Goal: Information Seeking & Learning: Find specific fact

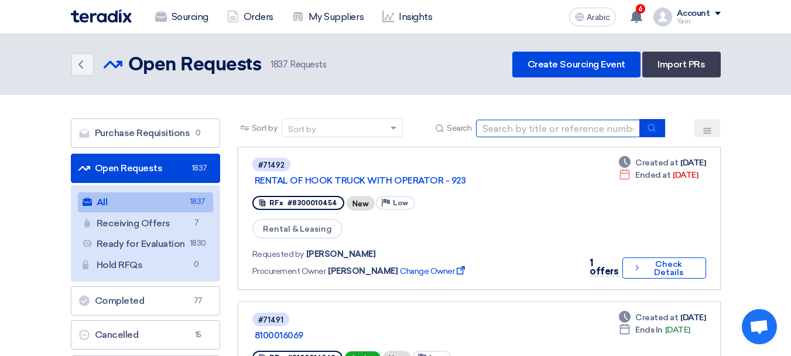
click at [558, 125] on input at bounding box center [558, 128] width 164 height 18
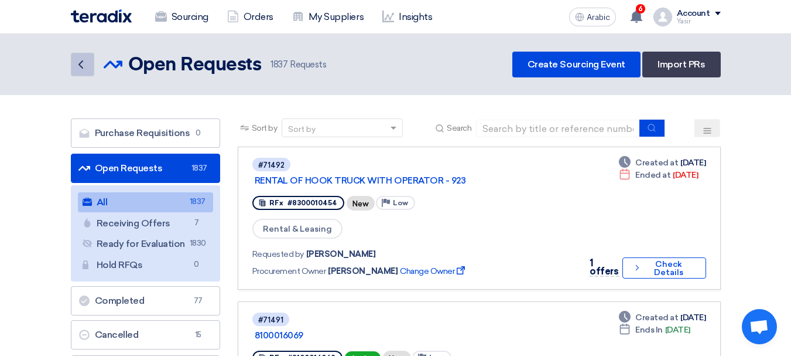
click at [77, 66] on icon "Back" at bounding box center [81, 64] width 14 height 14
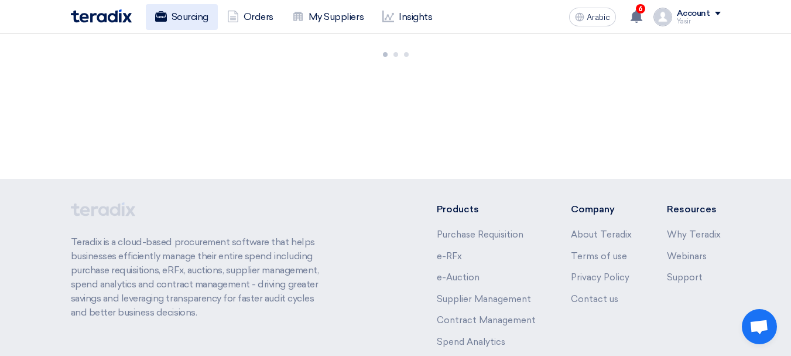
click at [173, 16] on font "Sourcing" at bounding box center [190, 16] width 37 height 11
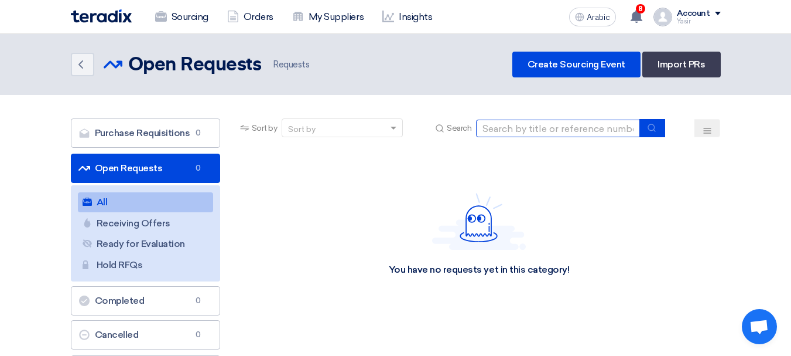
click at [502, 119] on input at bounding box center [558, 128] width 164 height 18
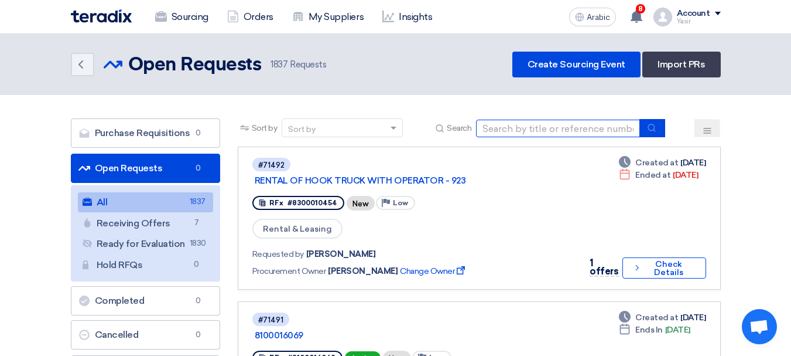
click at [534, 119] on input at bounding box center [558, 128] width 164 height 18
type input "69847"
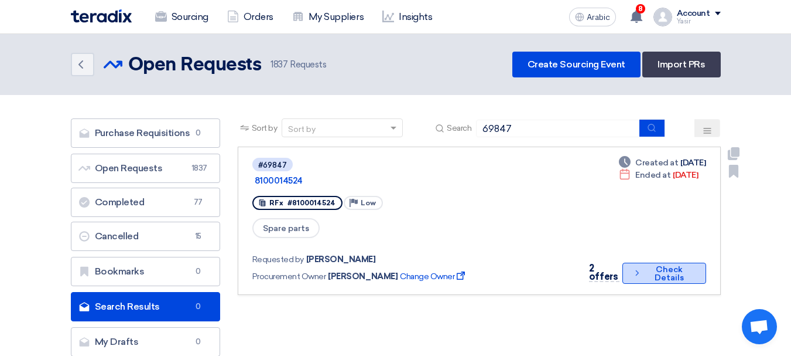
click at [675, 264] on font "Check Details" at bounding box center [669, 273] width 29 height 18
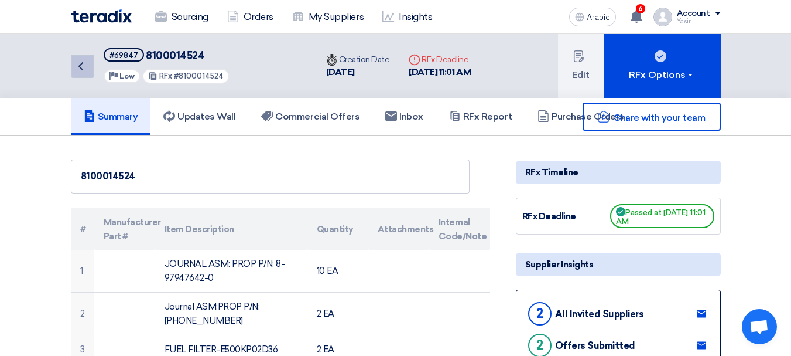
click at [89, 74] on link "Back" at bounding box center [82, 65] width 23 height 23
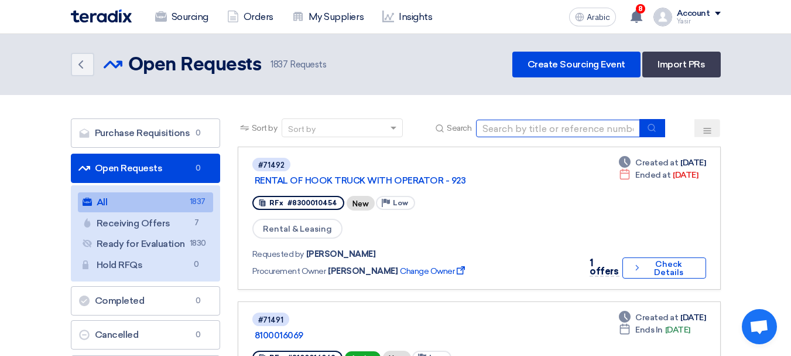
drag, startPoint x: 498, startPoint y: 126, endPoint x: 532, endPoint y: 138, distance: 35.4
click at [498, 126] on input at bounding box center [558, 128] width 164 height 18
paste input "8100015549"
type input "8100015549"
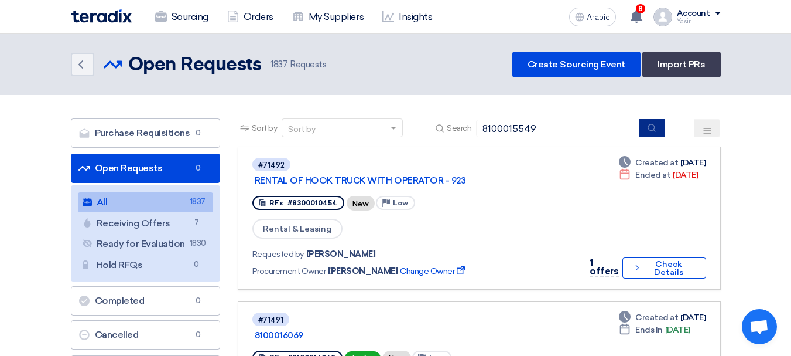
click at [660, 131] on button "submit" at bounding box center [653, 128] width 26 height 18
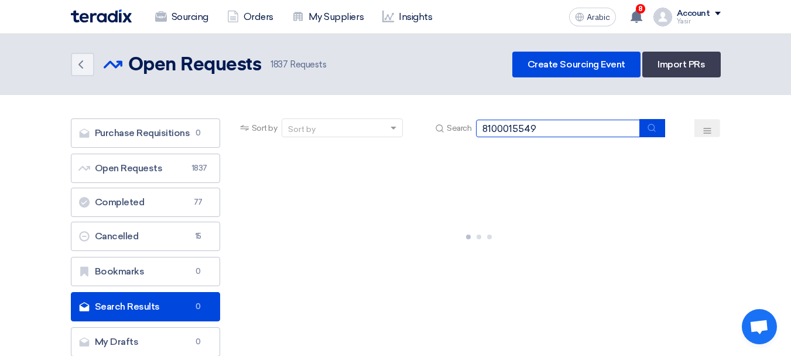
click at [582, 129] on input "8100015549" at bounding box center [558, 128] width 164 height 18
click at [687, 137] on div "Sort by Sort by Search 8100015549" at bounding box center [479, 132] width 483 height 28
click at [650, 135] on button "submit" at bounding box center [653, 128] width 26 height 18
click at [584, 134] on input "8100015549" at bounding box center [558, 128] width 164 height 18
click at [653, 134] on button "submit" at bounding box center [653, 128] width 26 height 18
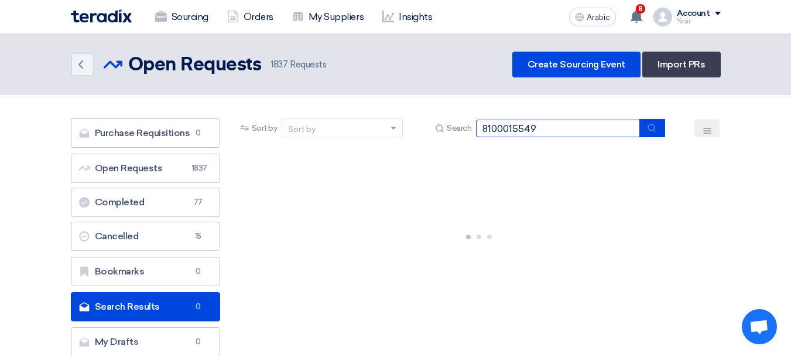
drag, startPoint x: 552, startPoint y: 133, endPoint x: 350, endPoint y: 125, distance: 202.3
click at [354, 124] on div "Sort by Sort by Search 8100015549" at bounding box center [479, 132] width 483 height 28
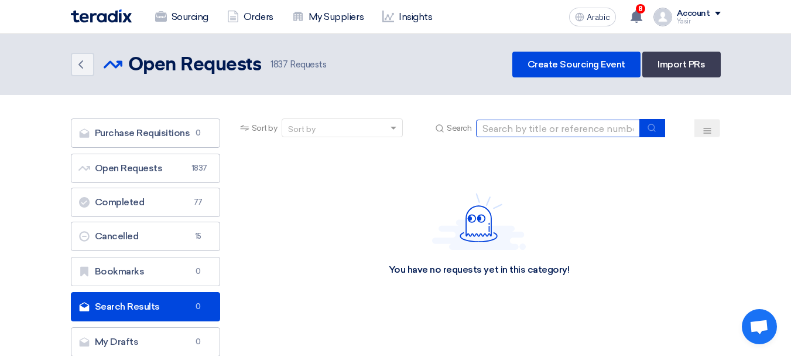
click at [547, 131] on input at bounding box center [558, 128] width 164 height 18
type input "6"
drag, startPoint x: 528, startPoint y: 134, endPoint x: 409, endPoint y: 145, distance: 119.4
click at [418, 144] on div "Sort by Sort by Search 6" at bounding box center [479, 132] width 483 height 28
type input "69847"
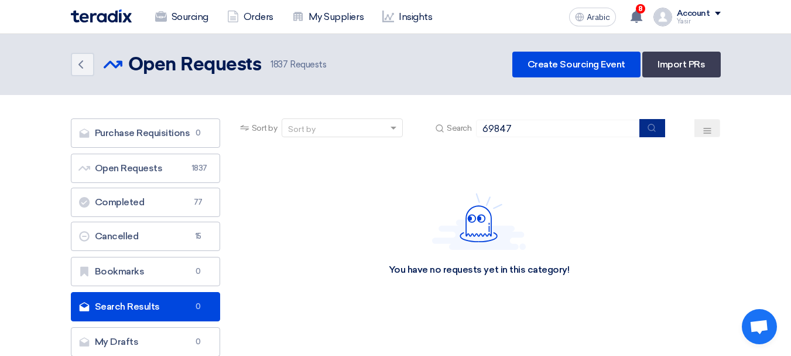
click at [661, 133] on button "submit" at bounding box center [653, 128] width 26 height 18
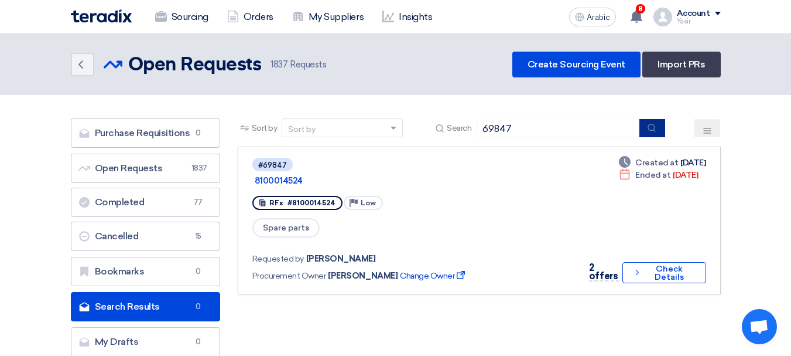
click at [658, 135] on button "submit" at bounding box center [653, 128] width 26 height 18
click at [674, 264] on font "Check Details" at bounding box center [669, 273] width 29 height 18
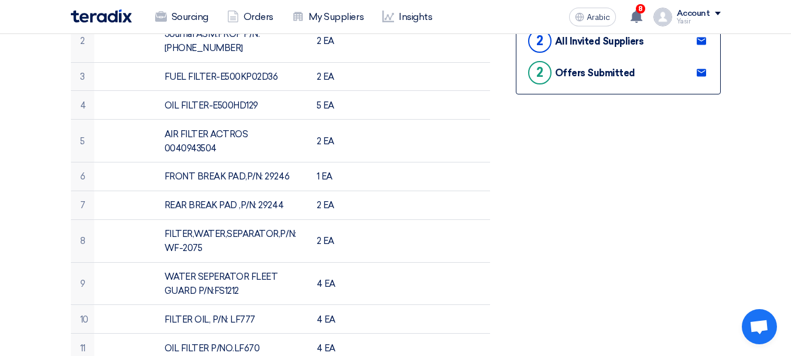
scroll to position [293, 0]
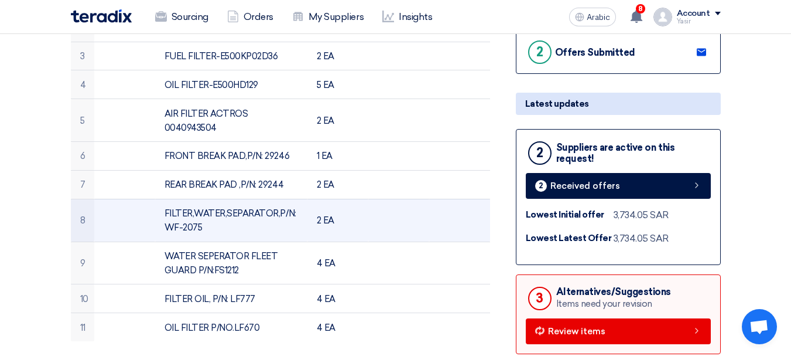
click at [218, 208] on font "FILTER,WATER,SEPARATOR,P/N: WF-2075" at bounding box center [231, 220] width 132 height 25
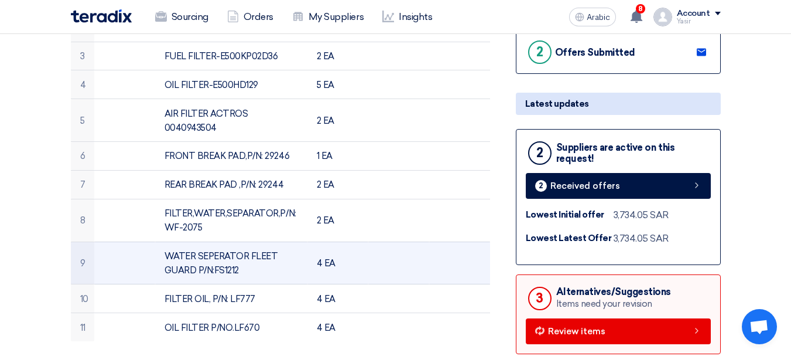
click at [270, 251] on font "WATER SEPERATOR FLEET GUARD P/N:FS1212" at bounding box center [222, 263] width 114 height 25
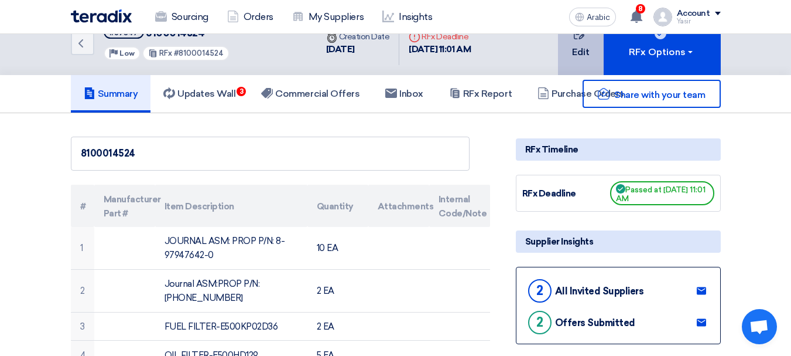
scroll to position [0, 0]
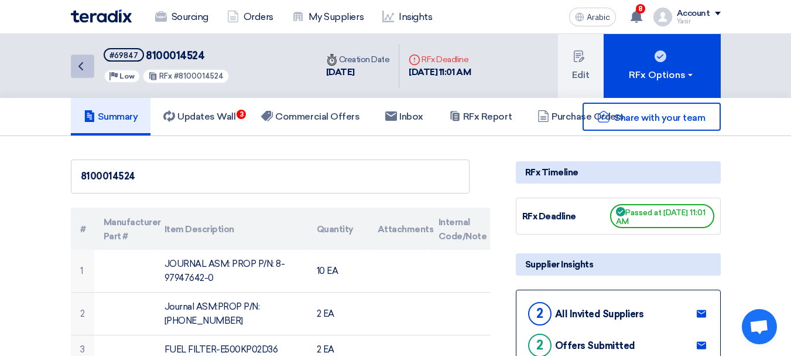
click at [83, 74] on link "Back" at bounding box center [82, 65] width 23 height 23
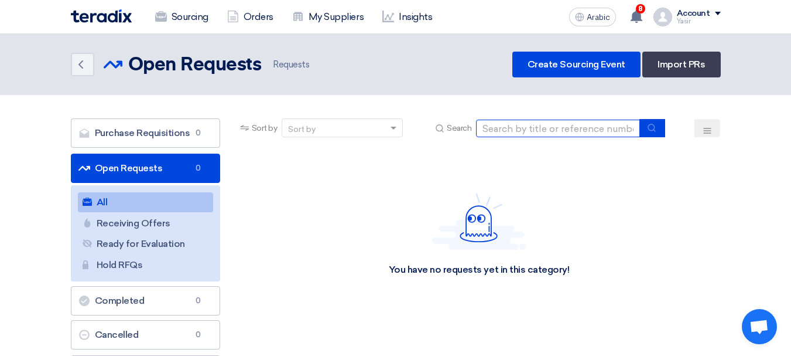
click at [552, 122] on input at bounding box center [558, 128] width 164 height 18
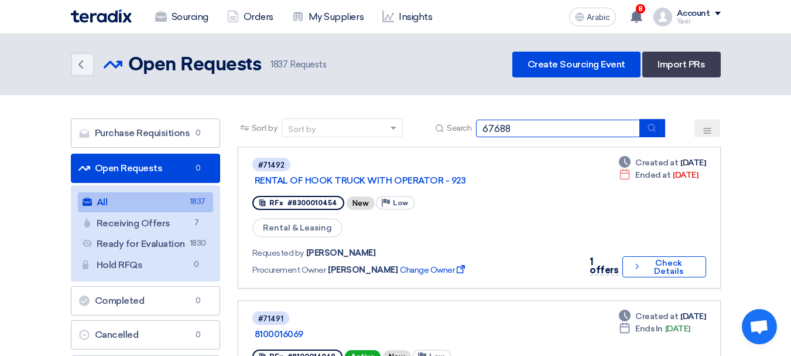
type input "67688"
click at [653, 137] on div "Sort by Sort by Search 67688" at bounding box center [479, 132] width 483 height 28
click at [656, 124] on icon "submit" at bounding box center [651, 127] width 9 height 9
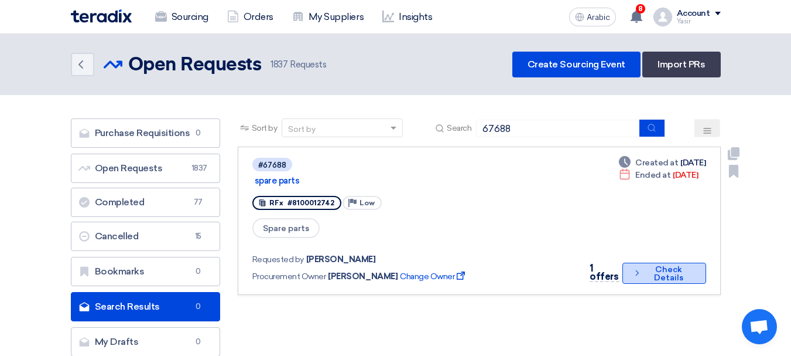
click at [658, 264] on font "Check Details" at bounding box center [668, 273] width 29 height 18
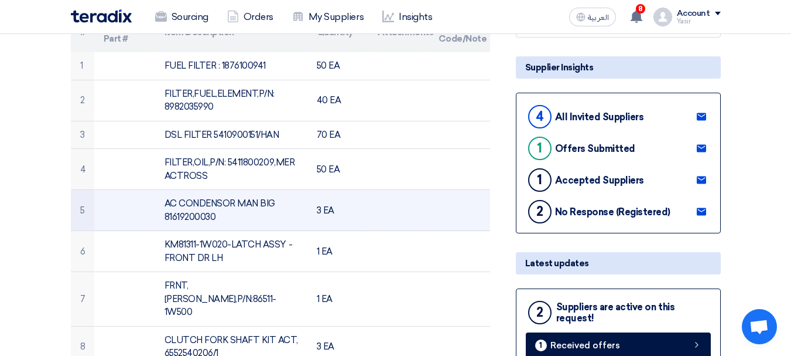
scroll to position [176, 0]
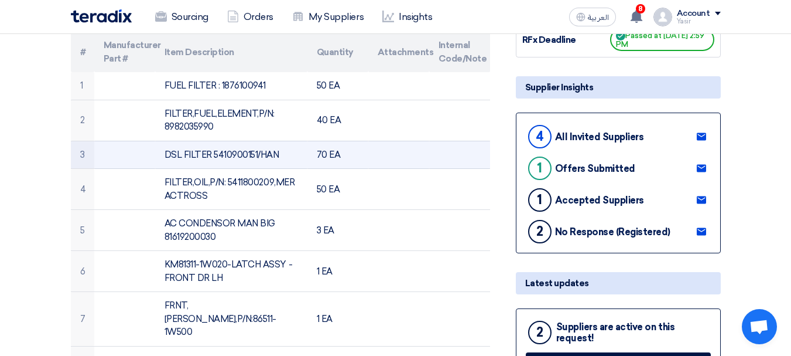
drag, startPoint x: 166, startPoint y: 152, endPoint x: 299, endPoint y: 152, distance: 133.0
click at [299, 152] on td "DSL FILTER 5410900151/HAN" at bounding box center [231, 155] width 152 height 28
click at [230, 156] on td "DSL FILTER 5410900151/HAN" at bounding box center [231, 155] width 152 height 28
drag, startPoint x: 167, startPoint y: 153, endPoint x: 297, endPoint y: 161, distance: 130.3
click at [297, 161] on td "DSL FILTER 5410900151/HAN" at bounding box center [231, 155] width 152 height 28
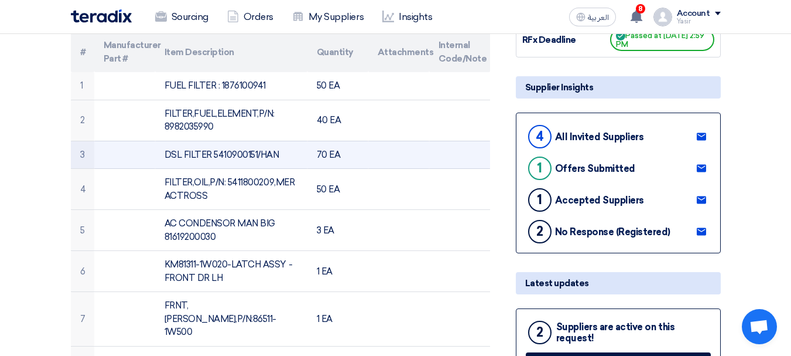
click at [199, 157] on td "DSL FILTER 5410900151/HAN" at bounding box center [231, 155] width 152 height 28
drag, startPoint x: 163, startPoint y: 155, endPoint x: 281, endPoint y: 162, distance: 117.4
click at [281, 162] on td "DSL FILTER 5410900151/HAN" at bounding box center [231, 155] width 152 height 28
copy td "DSL FILTER 5410900151/HAN"
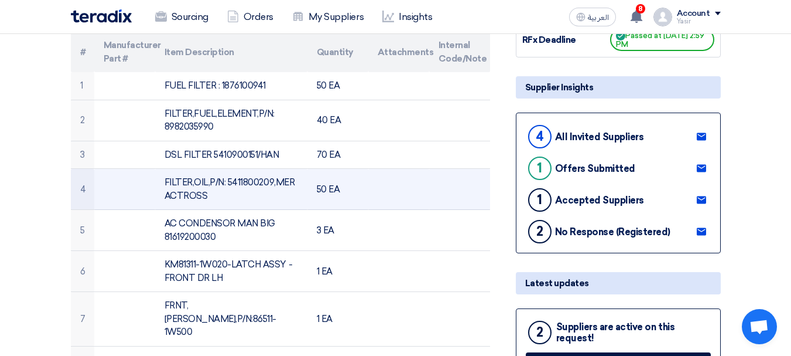
drag, startPoint x: 163, startPoint y: 179, endPoint x: 215, endPoint y: 198, distance: 55.4
click at [215, 198] on td "FILTER,OIL,P/N: 5411800209,MER ACTROSS" at bounding box center [231, 189] width 152 height 41
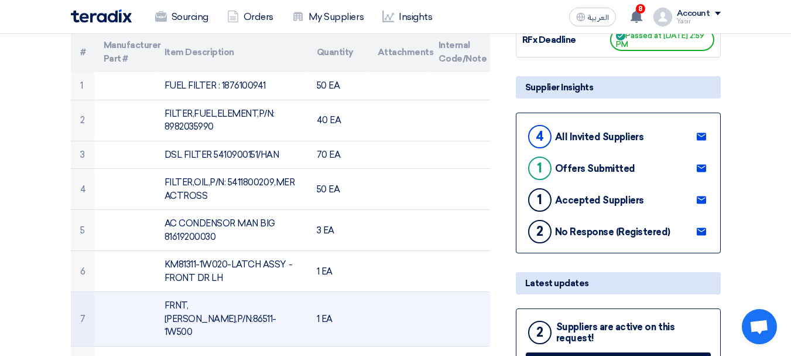
copy td "FILTER,OIL,P/N: 5411800209,MER ACTROSS"
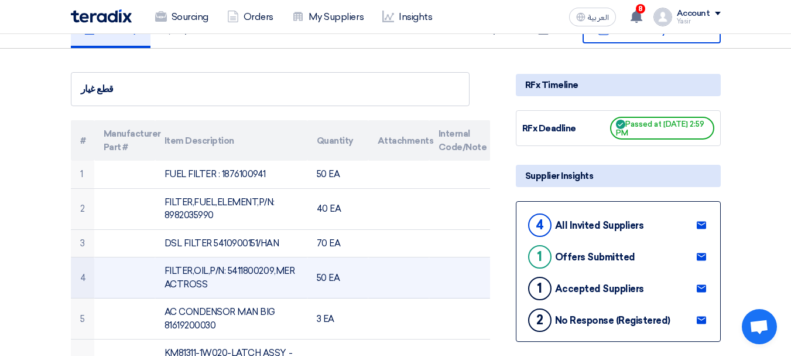
scroll to position [59, 0]
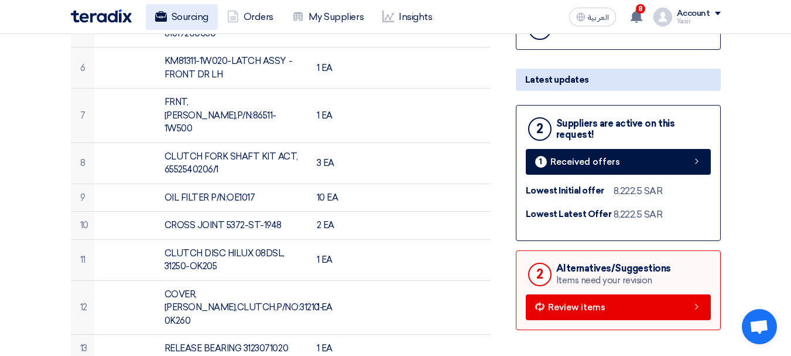
scroll to position [332, 0]
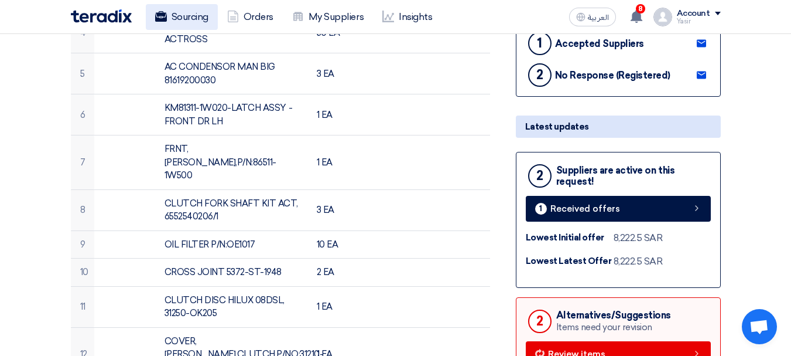
click at [176, 10] on link "Sourcing" at bounding box center [182, 17] width 72 height 26
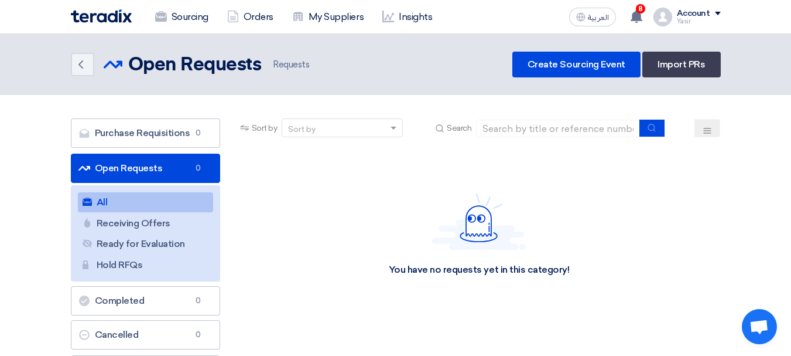
click at [517, 116] on section "Purchase Requisitions Purchase Requisitions 0 Open Requests Open Requests 0 All…" at bounding box center [395, 272] width 791 height 354
click at [515, 121] on input at bounding box center [558, 128] width 164 height 18
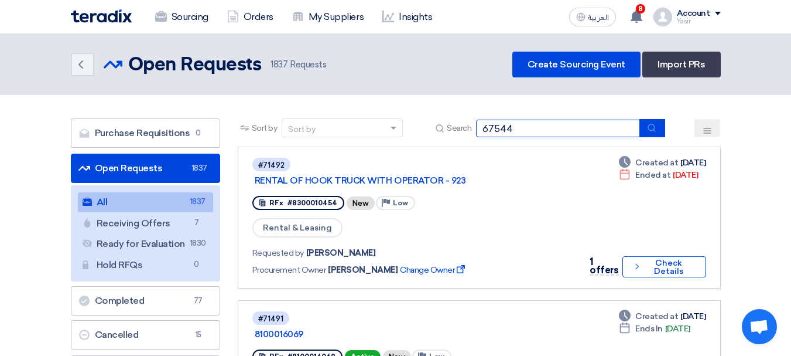
type input "67544"
click at [656, 135] on button "submit" at bounding box center [653, 128] width 26 height 18
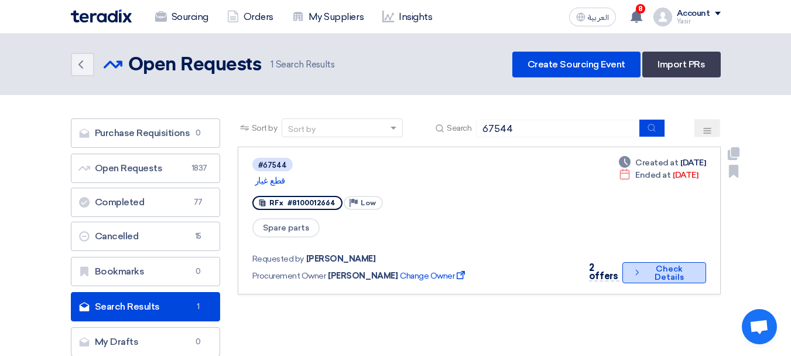
click at [644, 262] on button "Check details Check Details" at bounding box center [664, 272] width 83 height 21
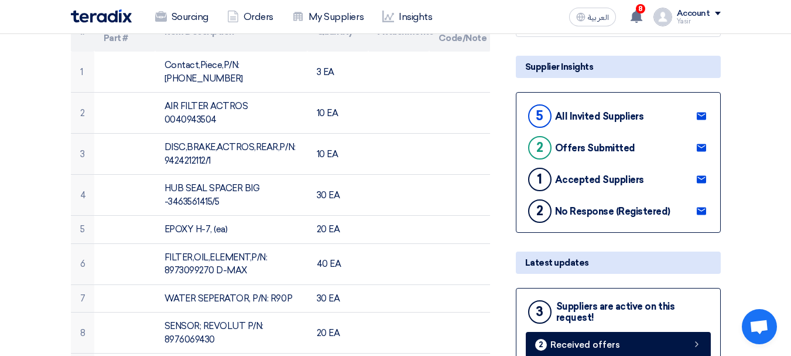
scroll to position [176, 0]
